Goal: Transaction & Acquisition: Purchase product/service

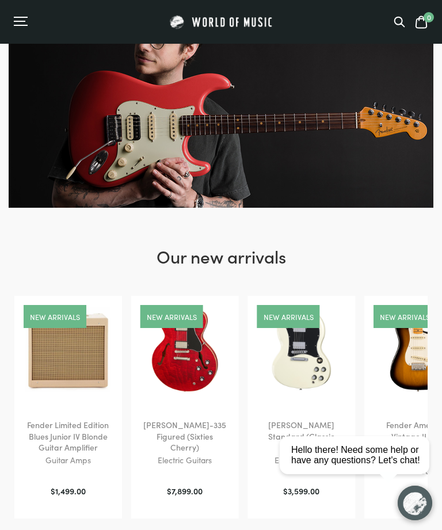
click at [396, 18] on icon at bounding box center [400, 22] width 10 height 10
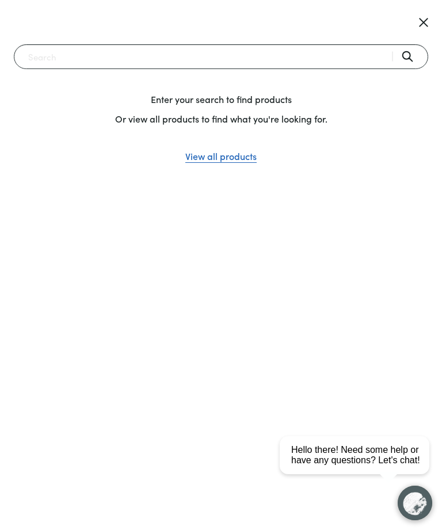
click at [47, 52] on input "Search" at bounding box center [221, 56] width 415 height 25
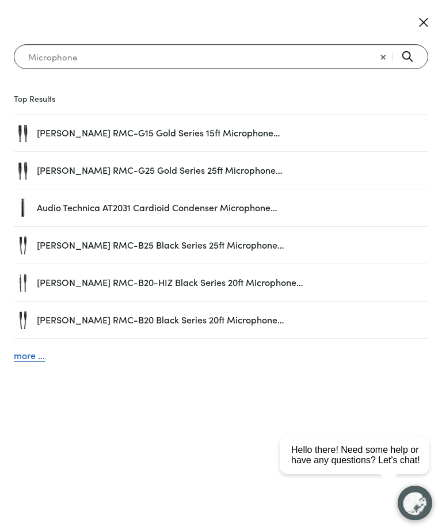
type input "Microphone"
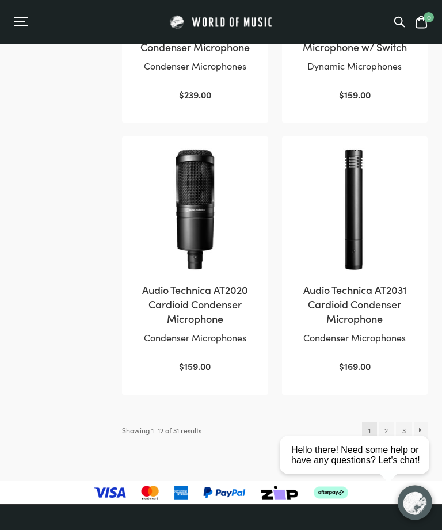
scroll to position [1476, 0]
click at [422, 423] on link "→" at bounding box center [421, 431] width 14 height 16
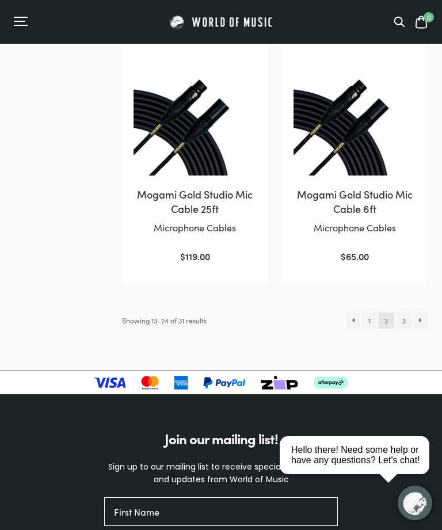
scroll to position [1571, 0]
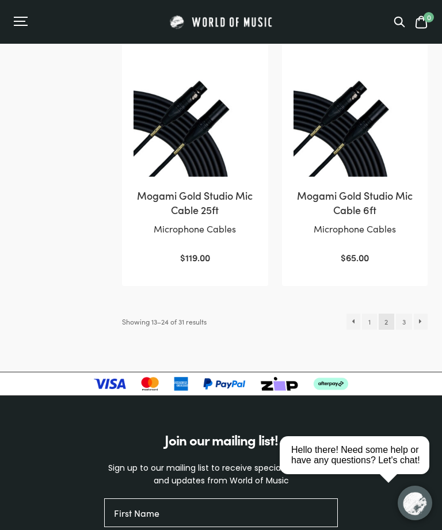
click at [425, 314] on link "→" at bounding box center [421, 322] width 14 height 16
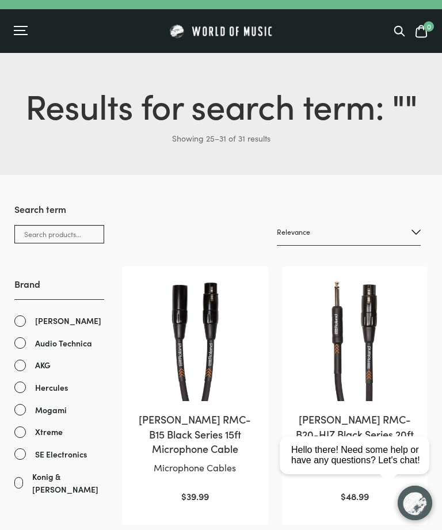
click at [401, 28] on icon at bounding box center [400, 31] width 10 height 10
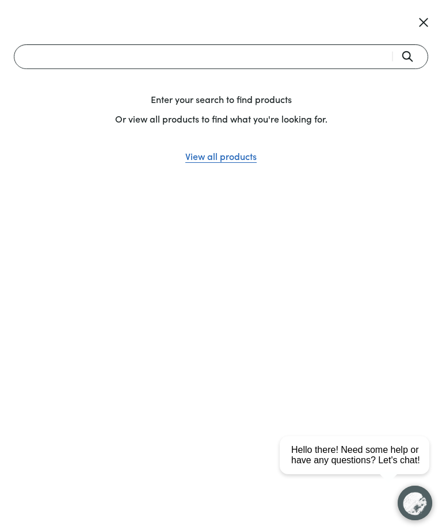
click at [63, 54] on input "Search" at bounding box center [221, 56] width 415 height 25
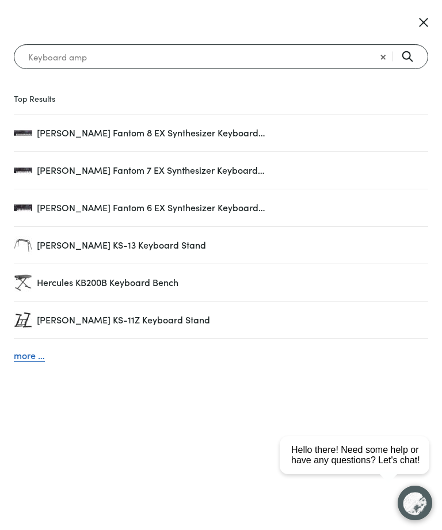
type input "Keyboard amp"
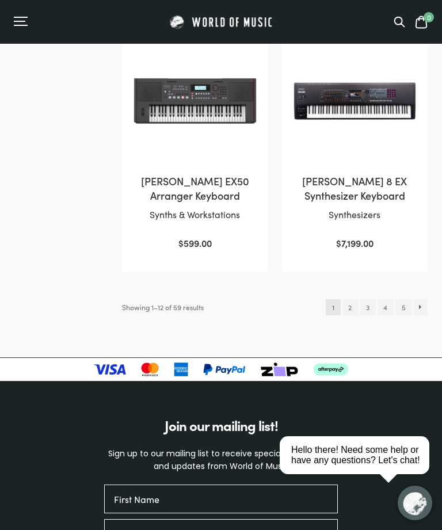
scroll to position [1646, 0]
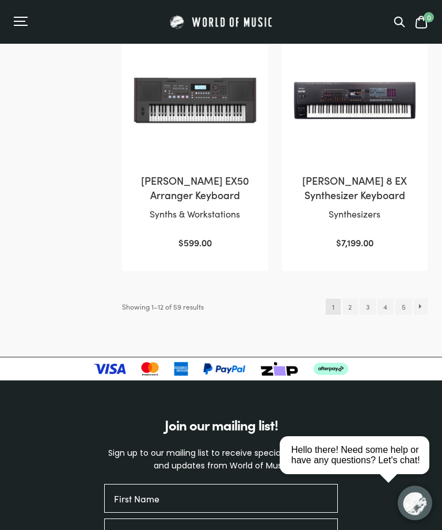
click at [427, 299] on link "→" at bounding box center [421, 307] width 14 height 16
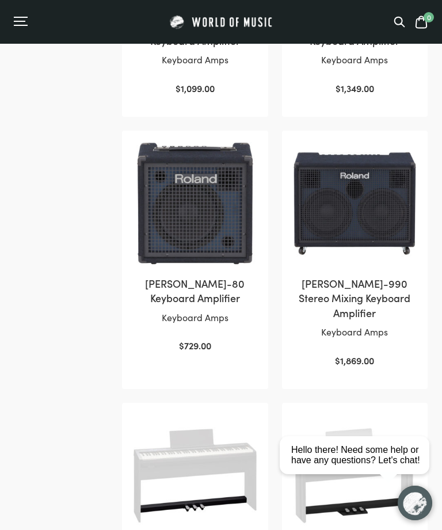
scroll to position [665, 0]
click at [208, 210] on img at bounding box center [195, 204] width 123 height 123
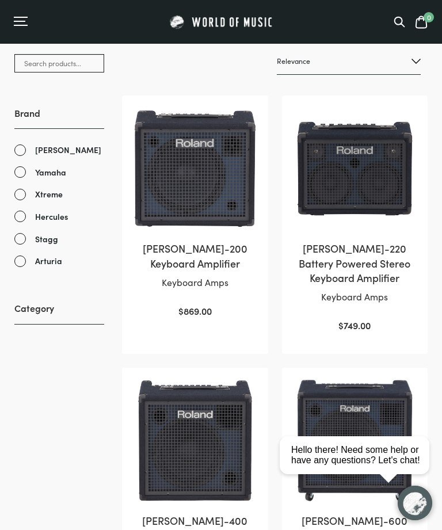
scroll to position [170, 0]
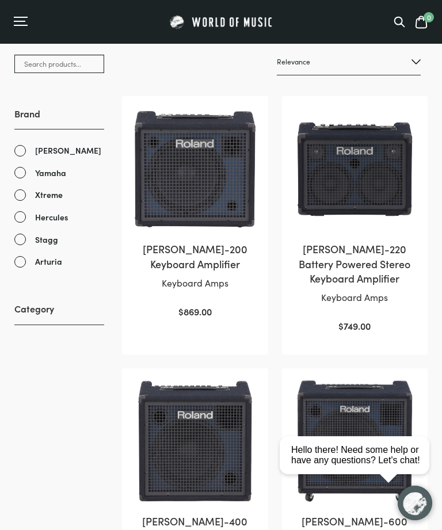
click at [208, 164] on img at bounding box center [195, 169] width 123 height 123
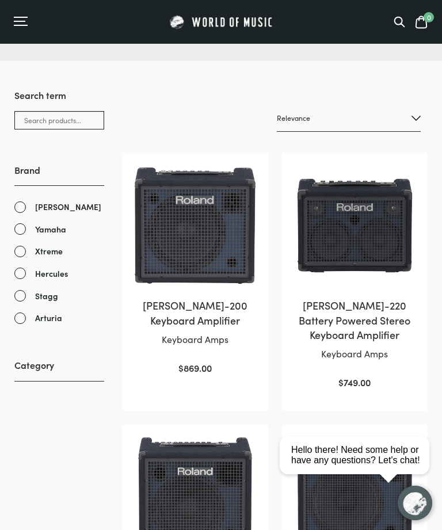
scroll to position [113, 0]
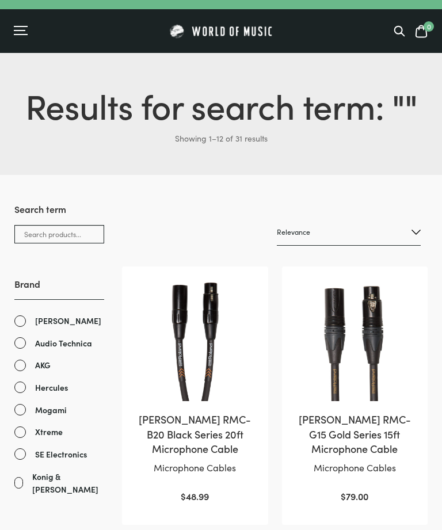
scroll to position [1513, 0]
